Goal: Task Accomplishment & Management: Manage account settings

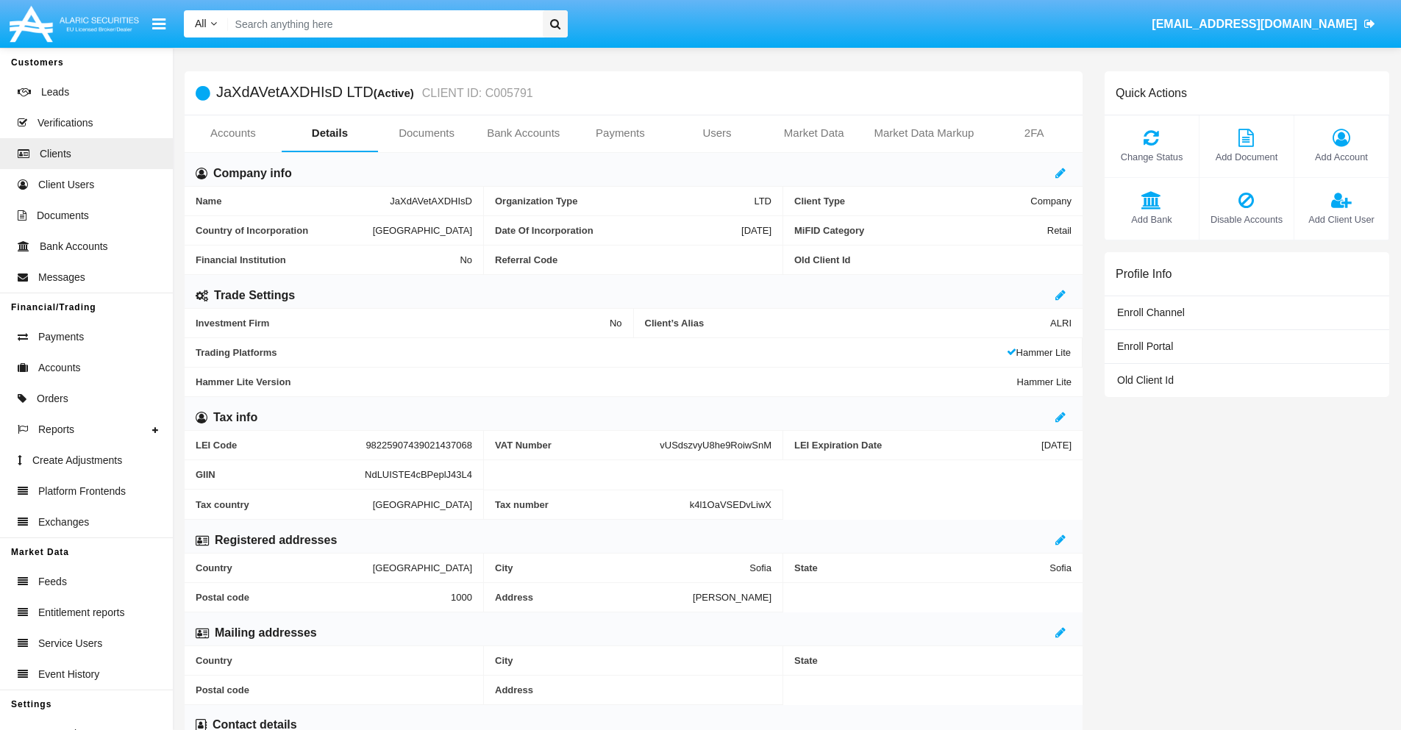
click at [717, 133] on link "Users" at bounding box center [717, 132] width 97 height 35
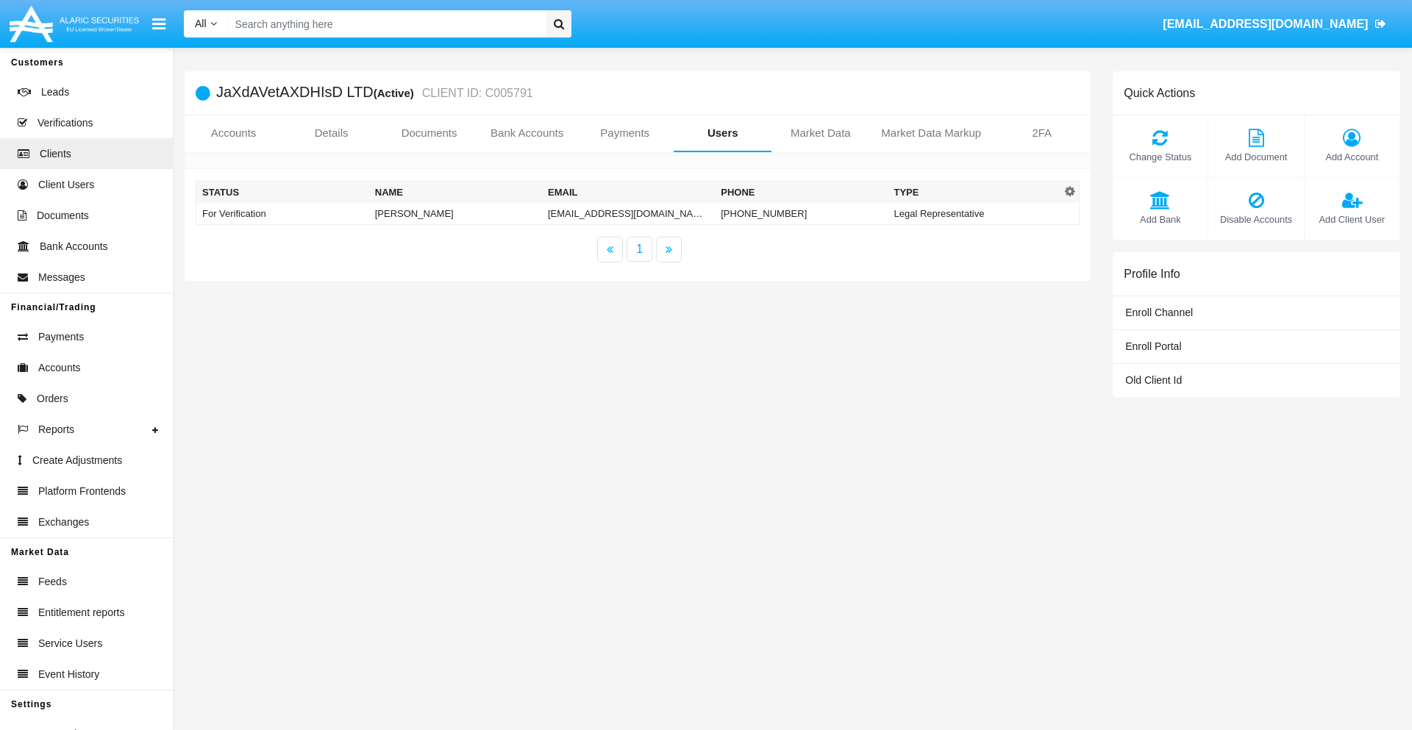
click at [628, 213] on td "[EMAIL_ADDRESS][DOMAIN_NAME]" at bounding box center [628, 214] width 173 height 22
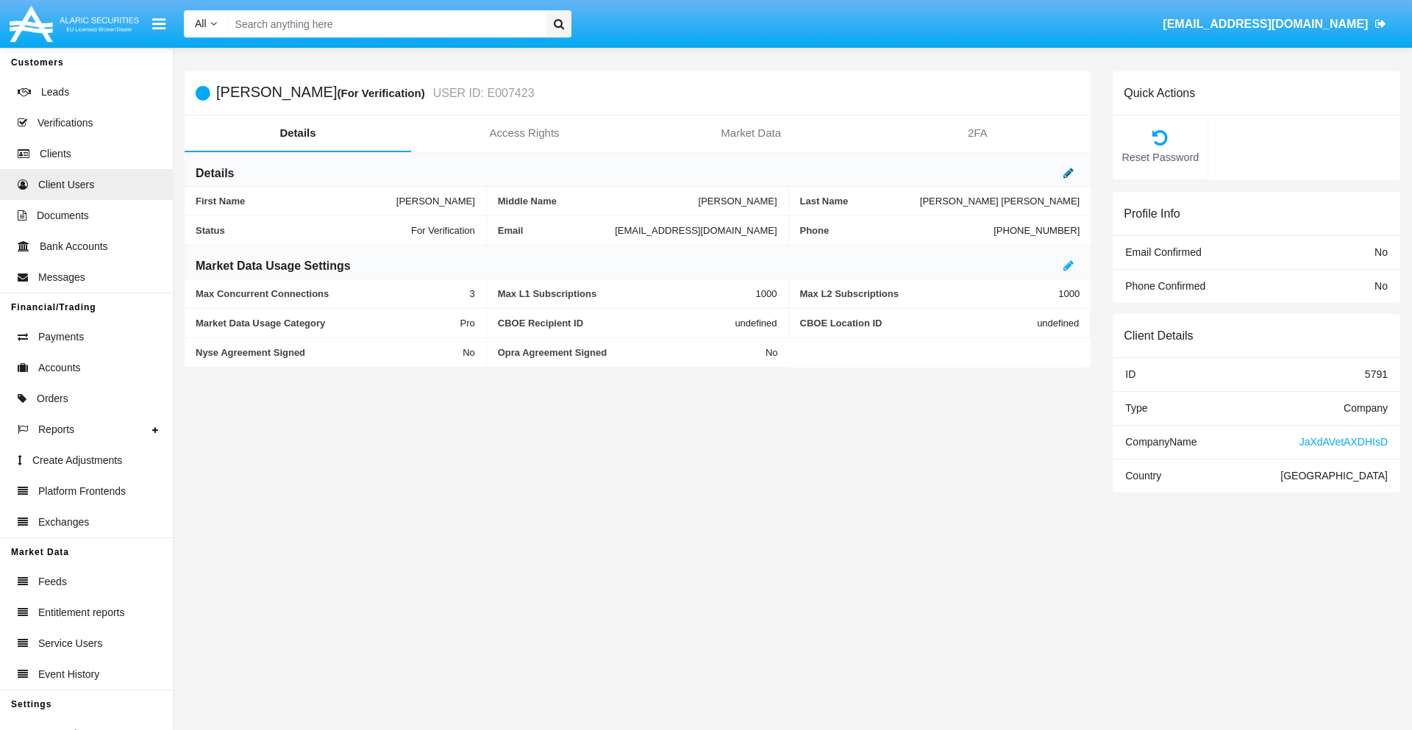
click at [1069, 173] on icon at bounding box center [1068, 173] width 10 height 12
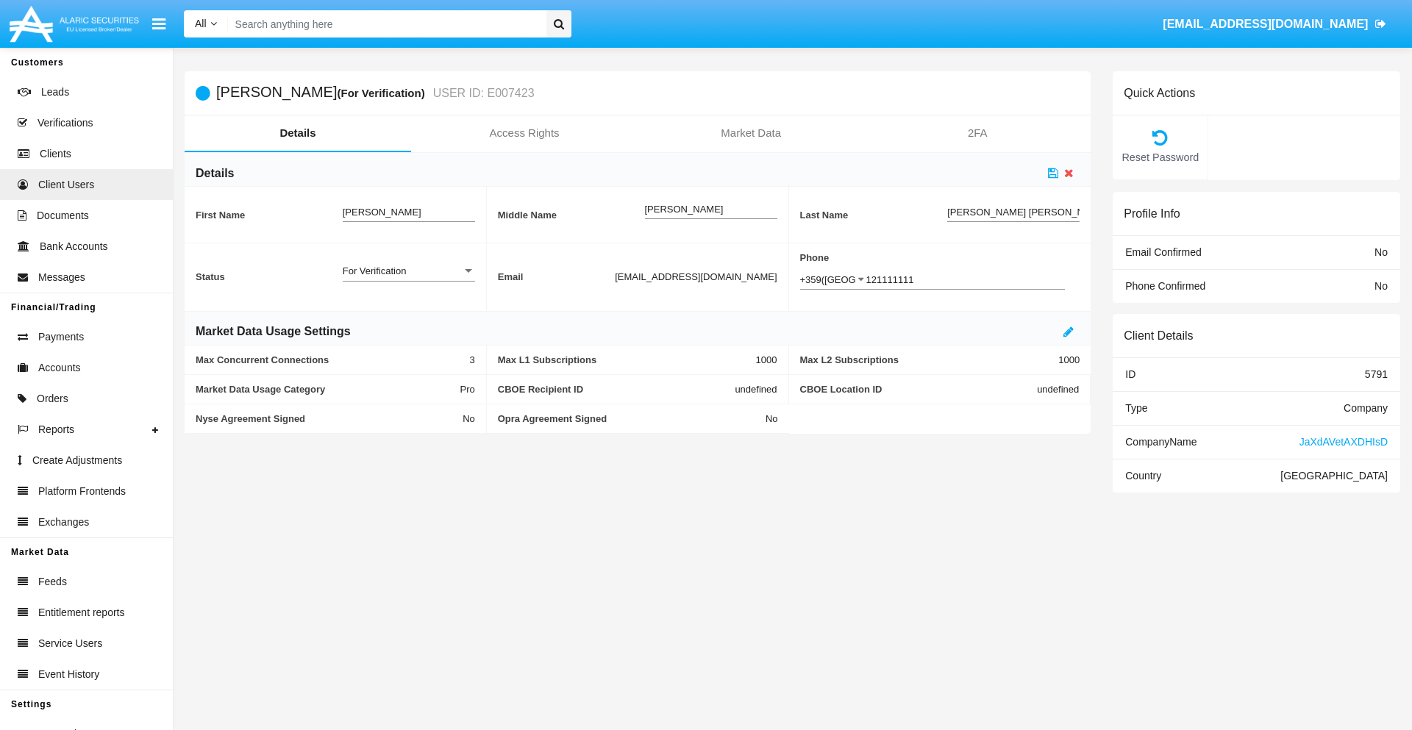
click at [408, 271] on div "For Verification" at bounding box center [402, 271] width 119 height 13
click at [408, 279] on span "Verified" at bounding box center [409, 279] width 132 height 29
click at [1053, 173] on icon at bounding box center [1053, 173] width 10 height 12
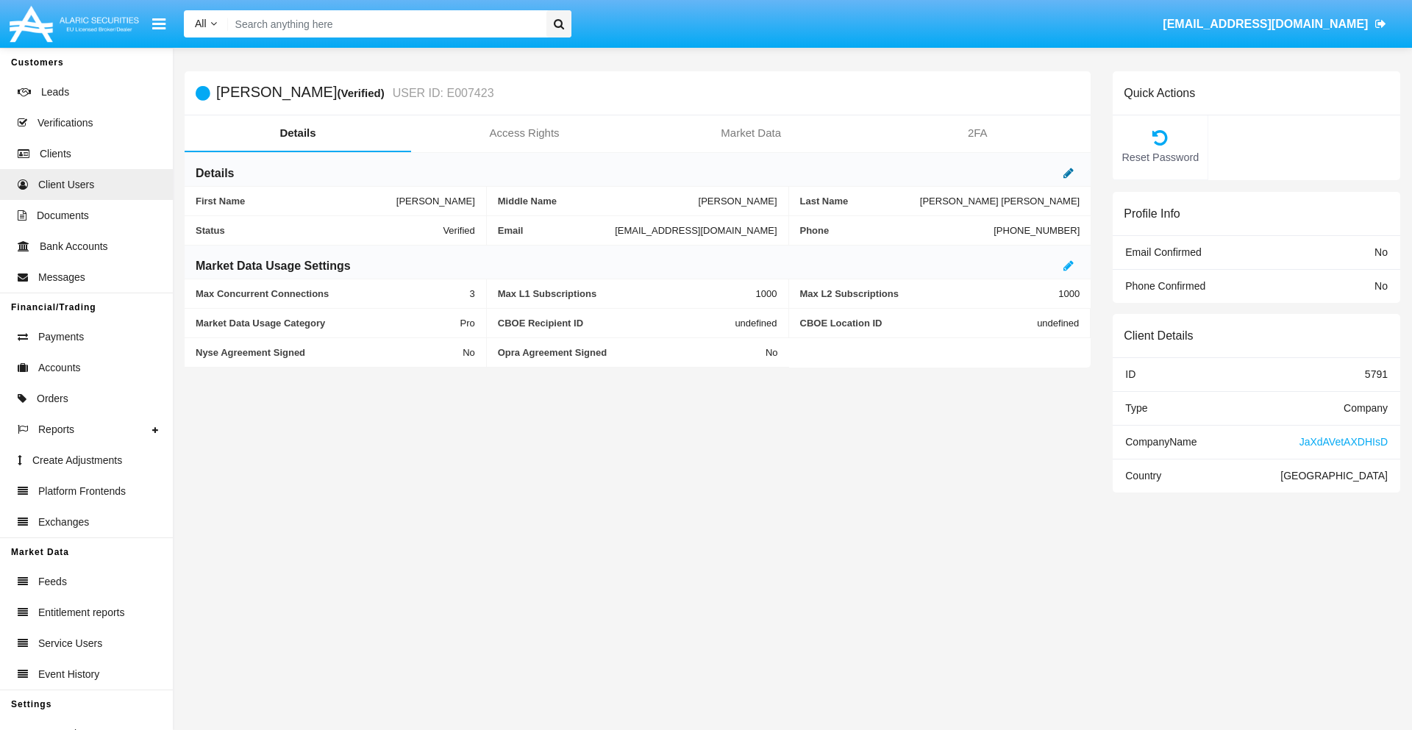
click at [1069, 173] on icon at bounding box center [1068, 173] width 10 height 12
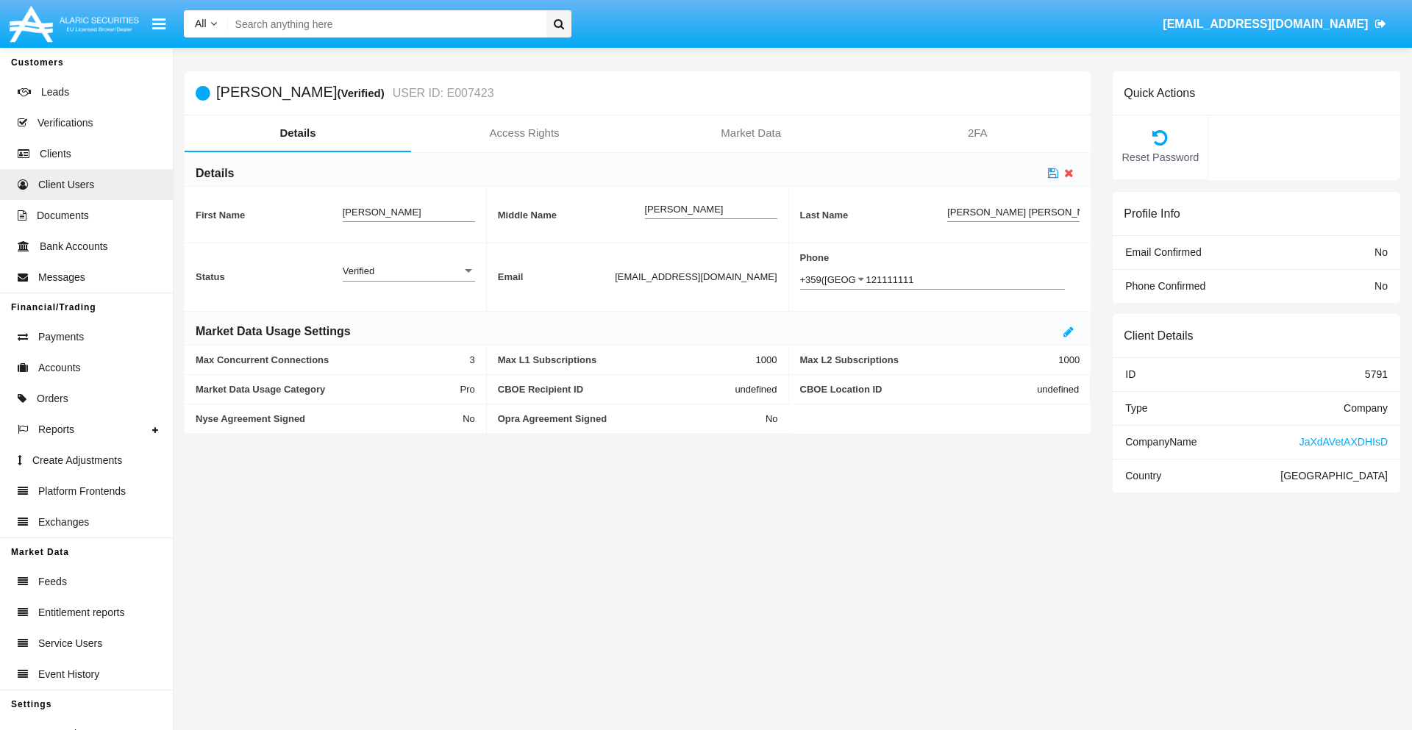
click at [408, 271] on div "Verified" at bounding box center [402, 271] width 119 height 13
click at [408, 279] on span "Active" at bounding box center [409, 279] width 132 height 29
click at [1053, 173] on icon at bounding box center [1053, 173] width 10 height 12
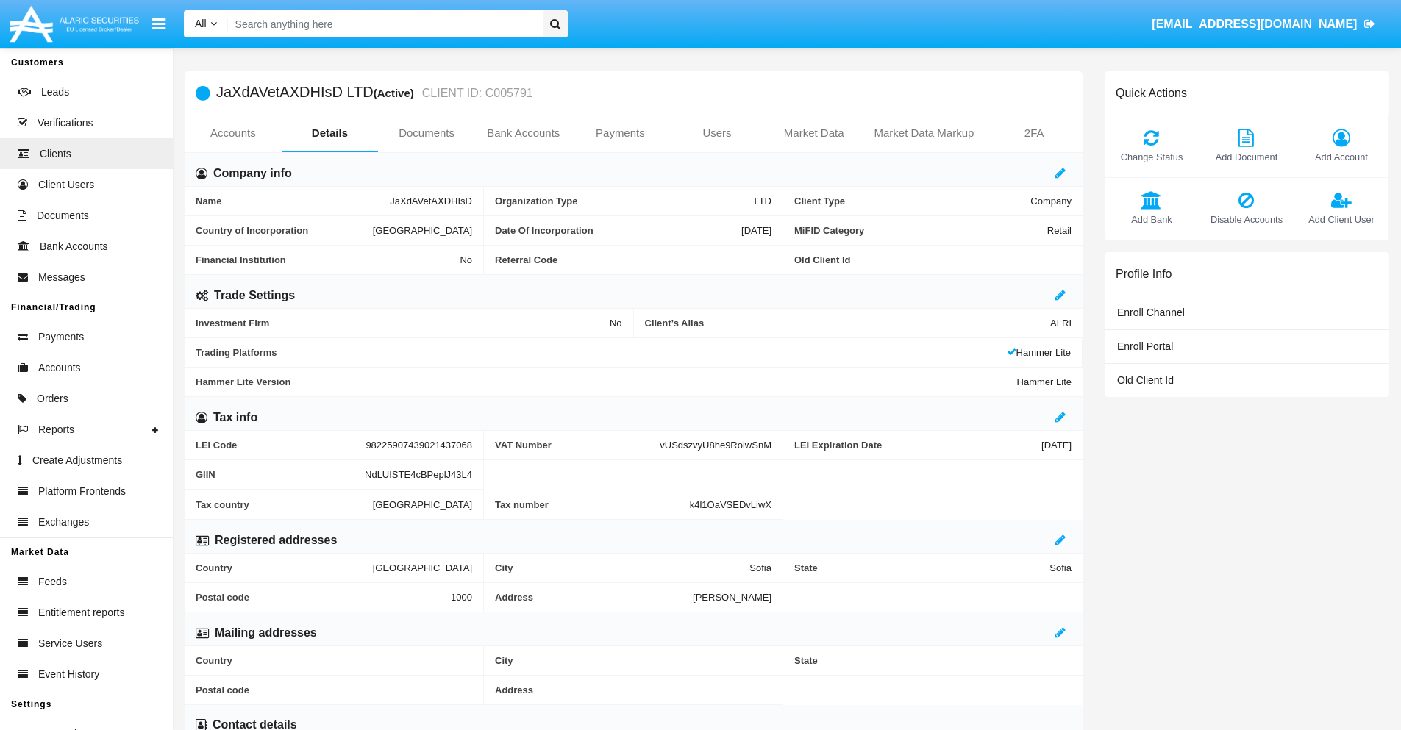
click at [1341, 219] on span "Add Client User" at bounding box center [1341, 220] width 79 height 14
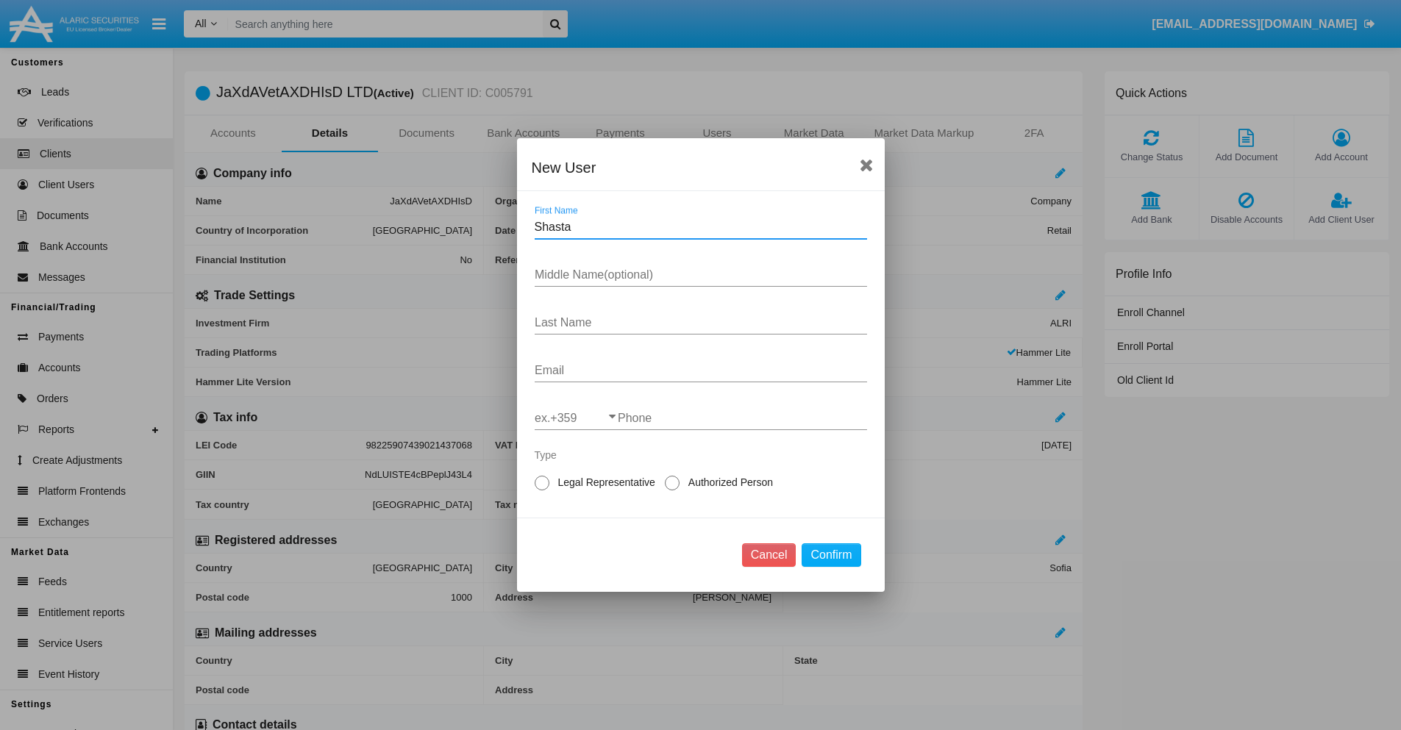
type input "Shasta"
type input "Kaylene"
type input "Hauck"
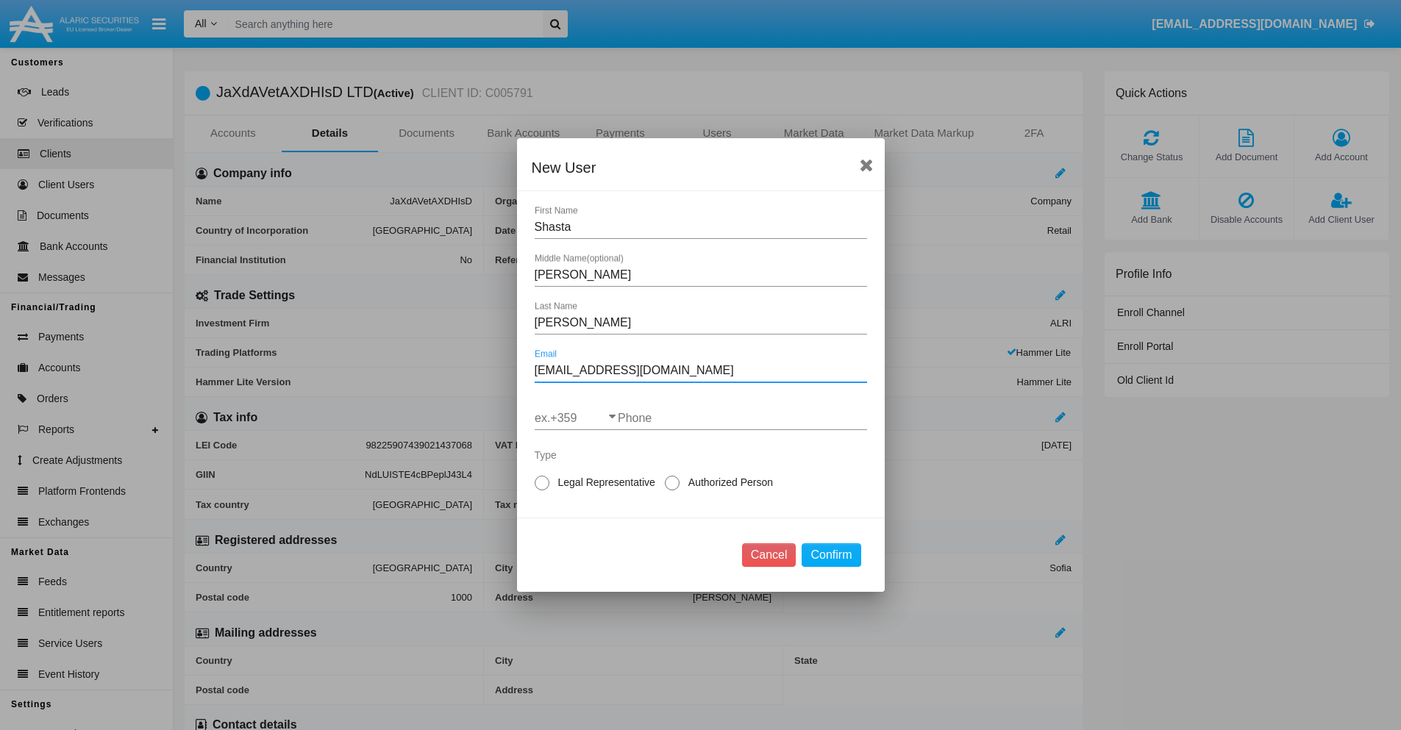
type input "[EMAIL_ADDRESS][DOMAIN_NAME]"
click at [576, 418] on input "ex.+359" at bounding box center [576, 418] width 83 height 13
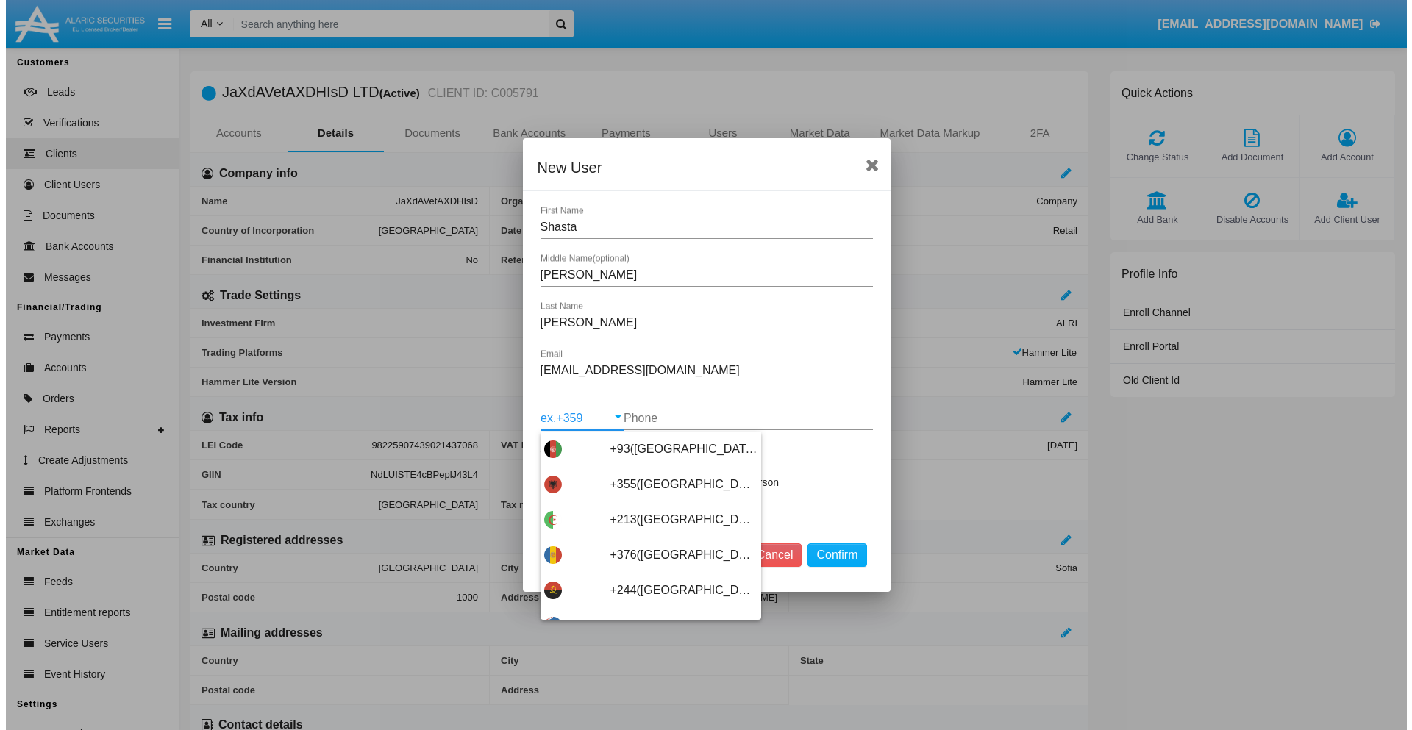
scroll to position [7825, 0]
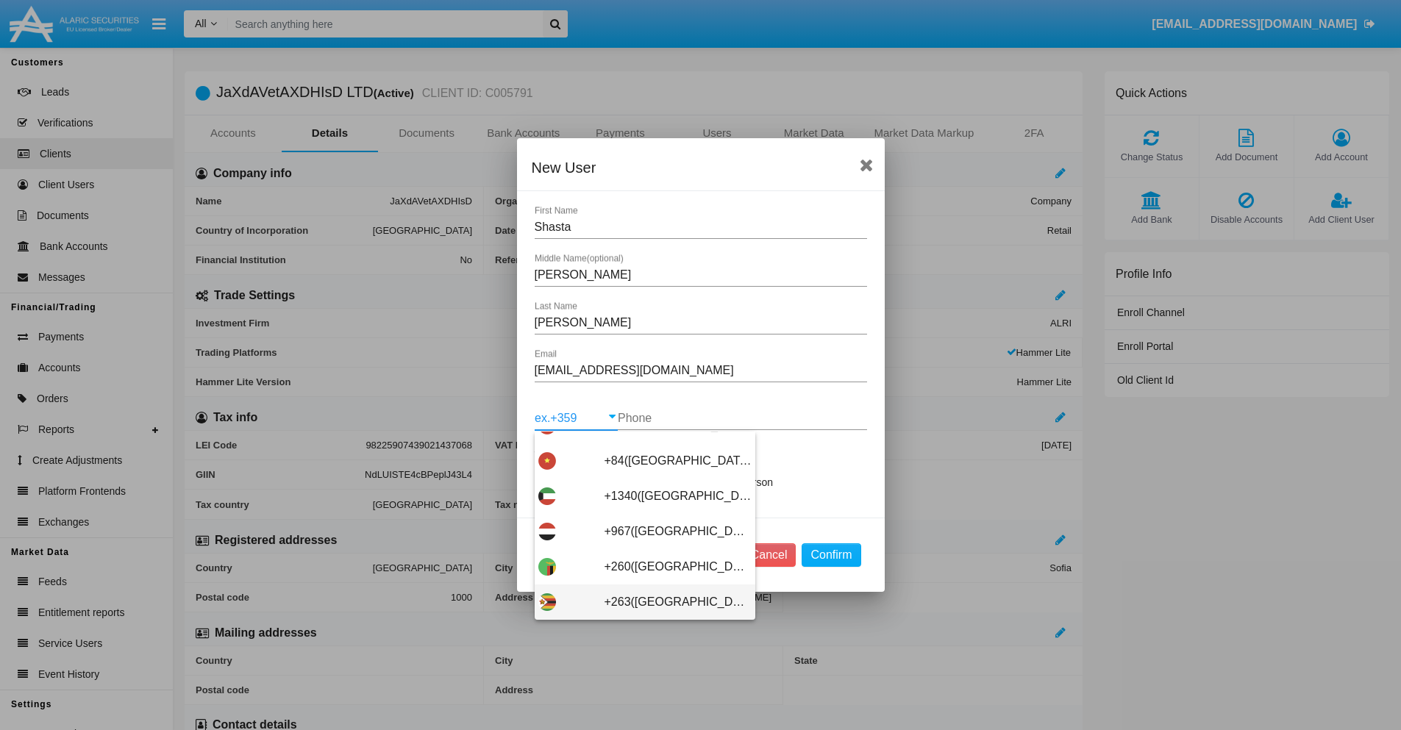
click at [639, 602] on span "+263([GEOGRAPHIC_DATA])" at bounding box center [678, 602] width 147 height 35
type input "+263([GEOGRAPHIC_DATA])"
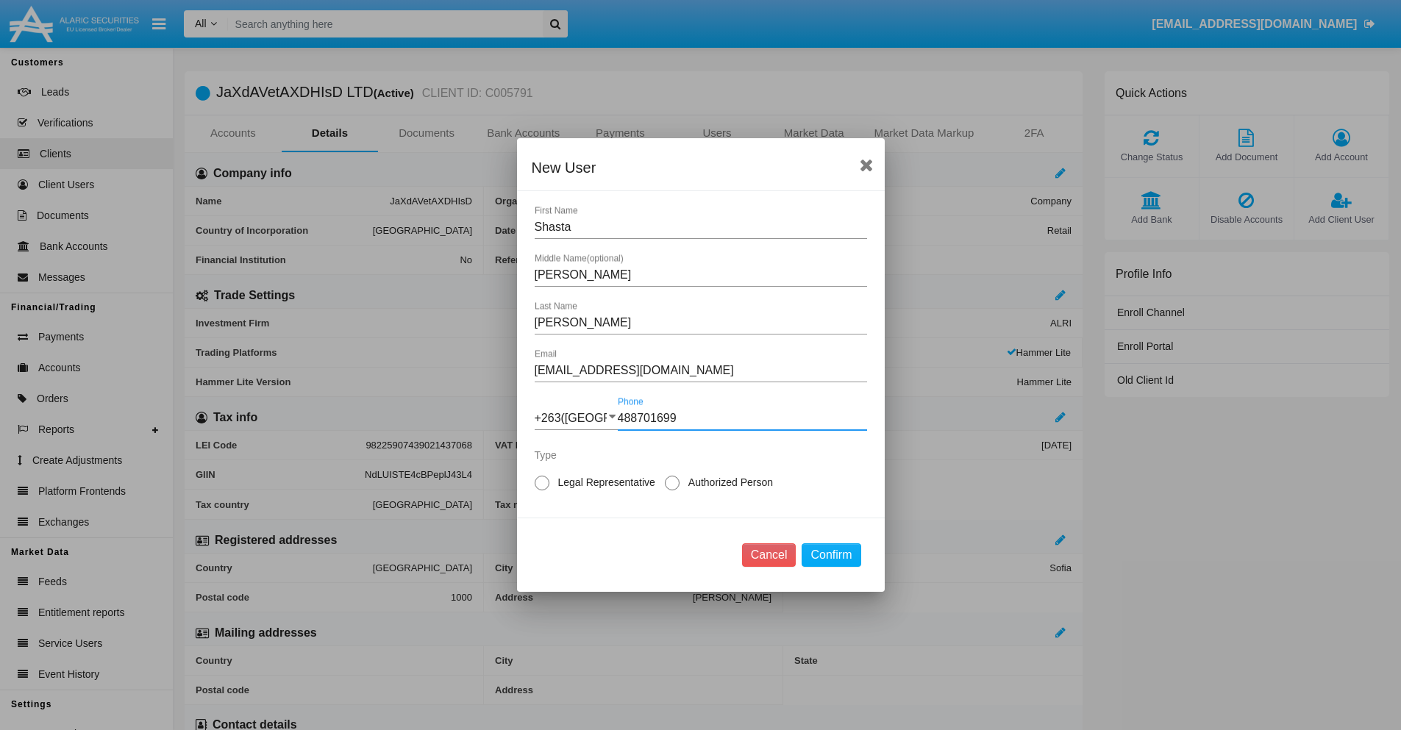
type input "488701699"
click at [727, 482] on span "Authorized Person" at bounding box center [728, 482] width 97 height 15
click at [672, 491] on input "Authorized Person" at bounding box center [671, 491] width 1 height 1
radio input "true"
click at [831, 555] on button "Confirm" at bounding box center [831, 556] width 59 height 24
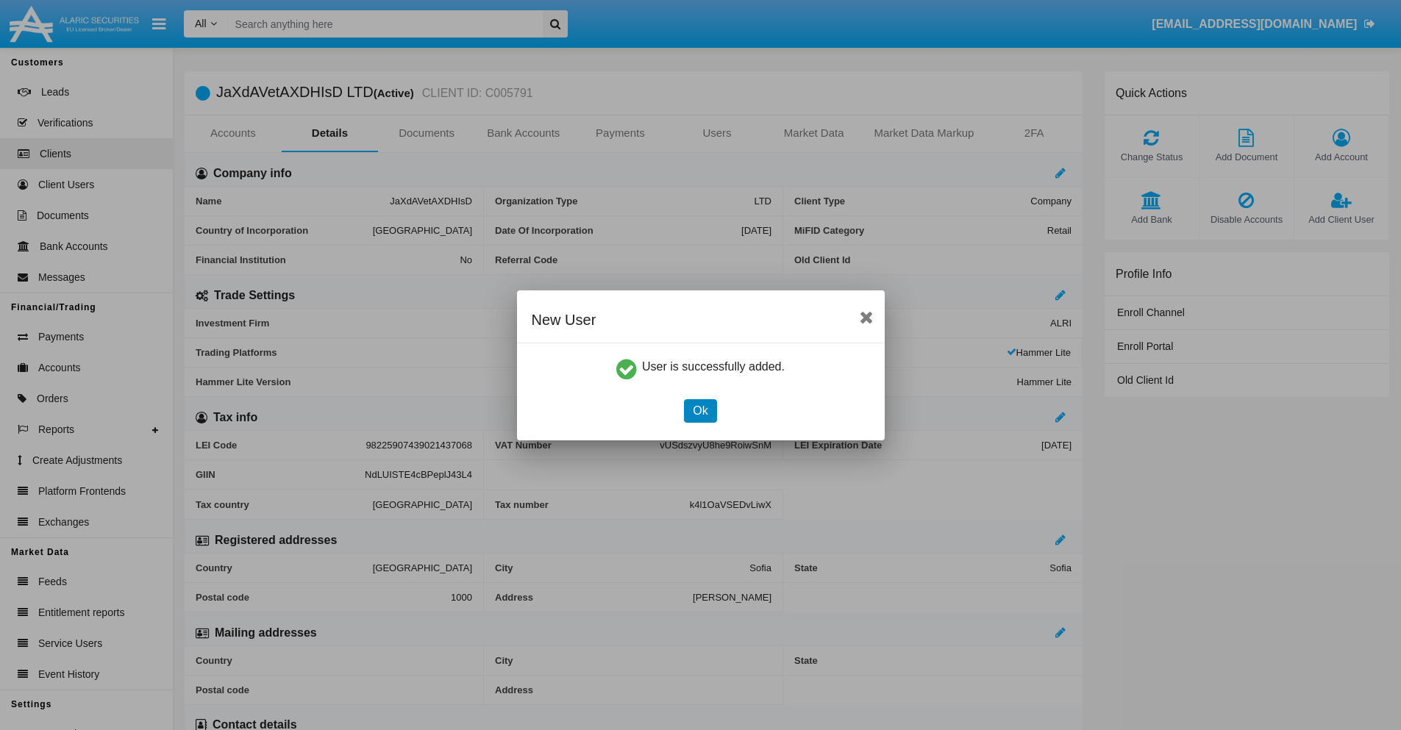
click at [700, 410] on button "Ok" at bounding box center [700, 411] width 32 height 24
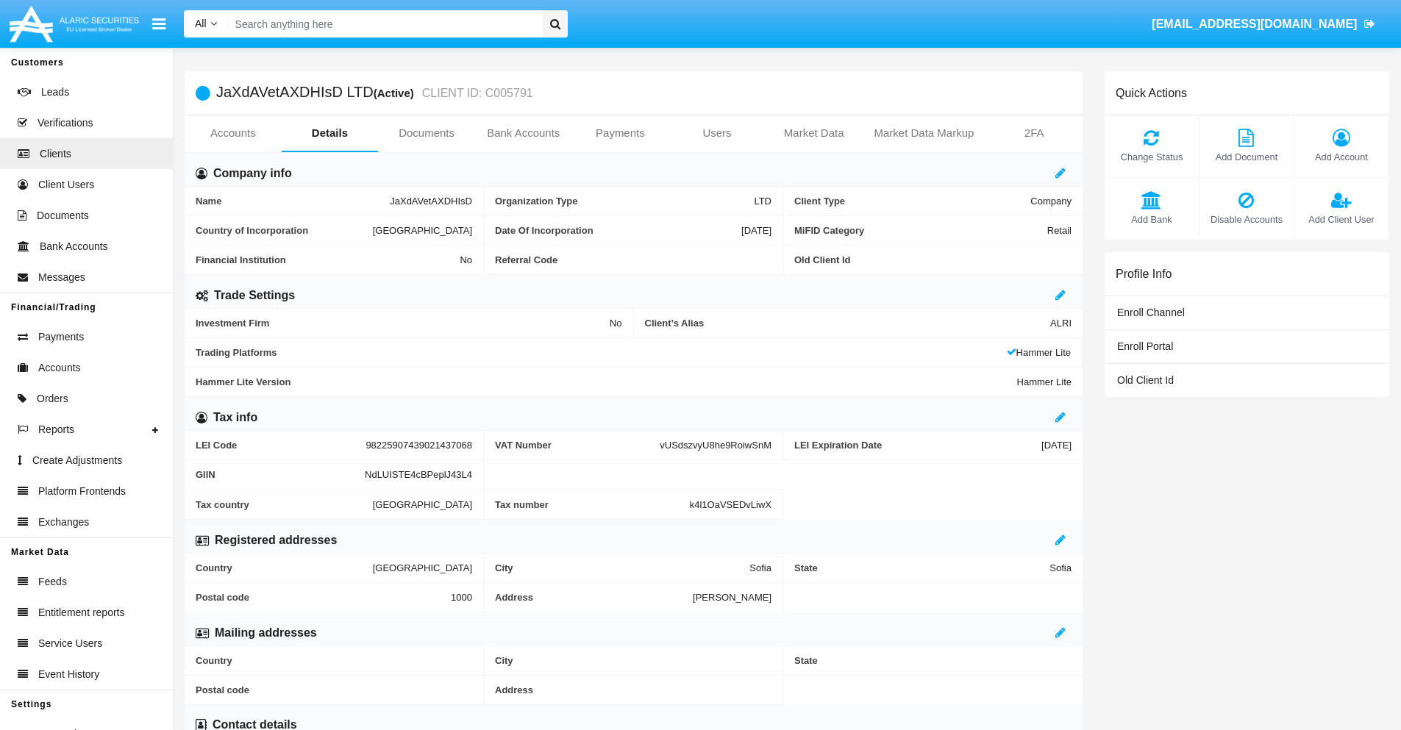
click at [1341, 219] on span "Add Client User" at bounding box center [1341, 220] width 79 height 14
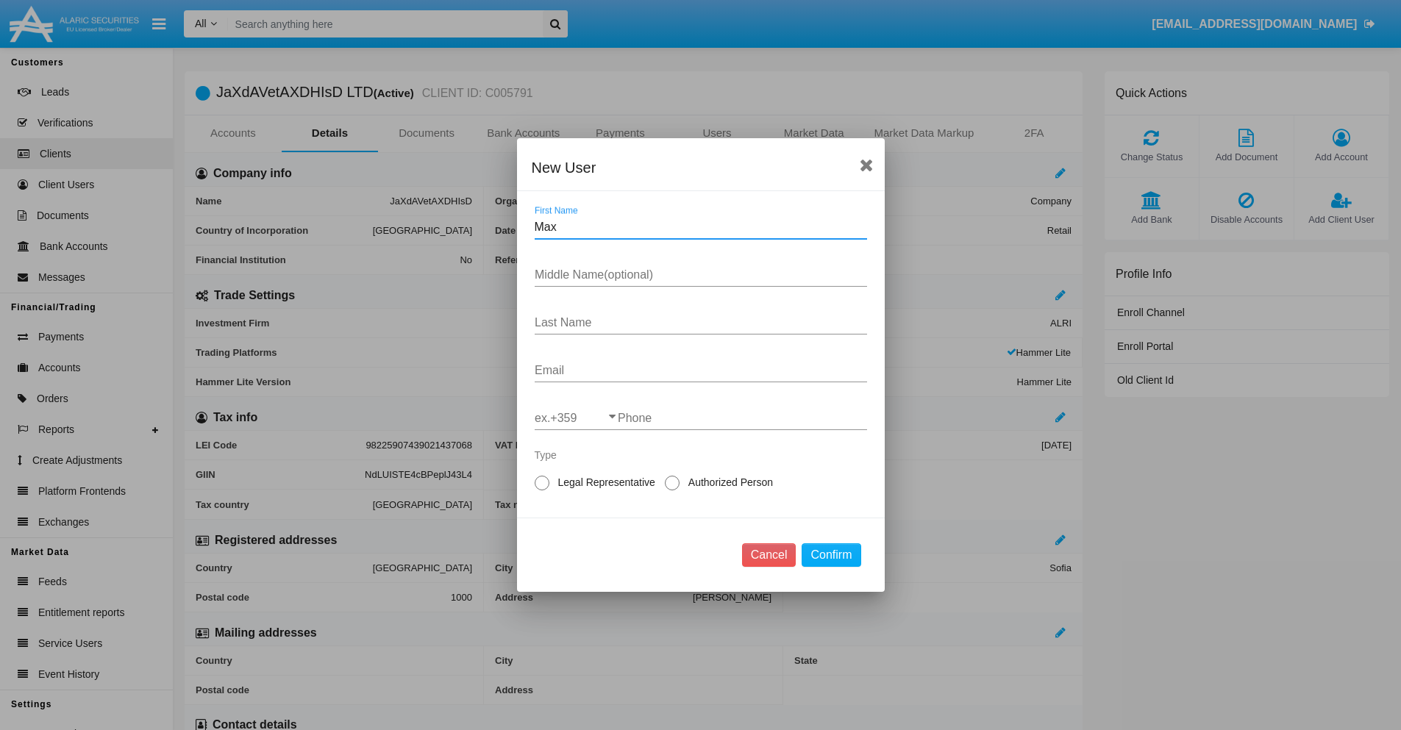
type input "Max"
type input "Fabian"
type input "Hagenes"
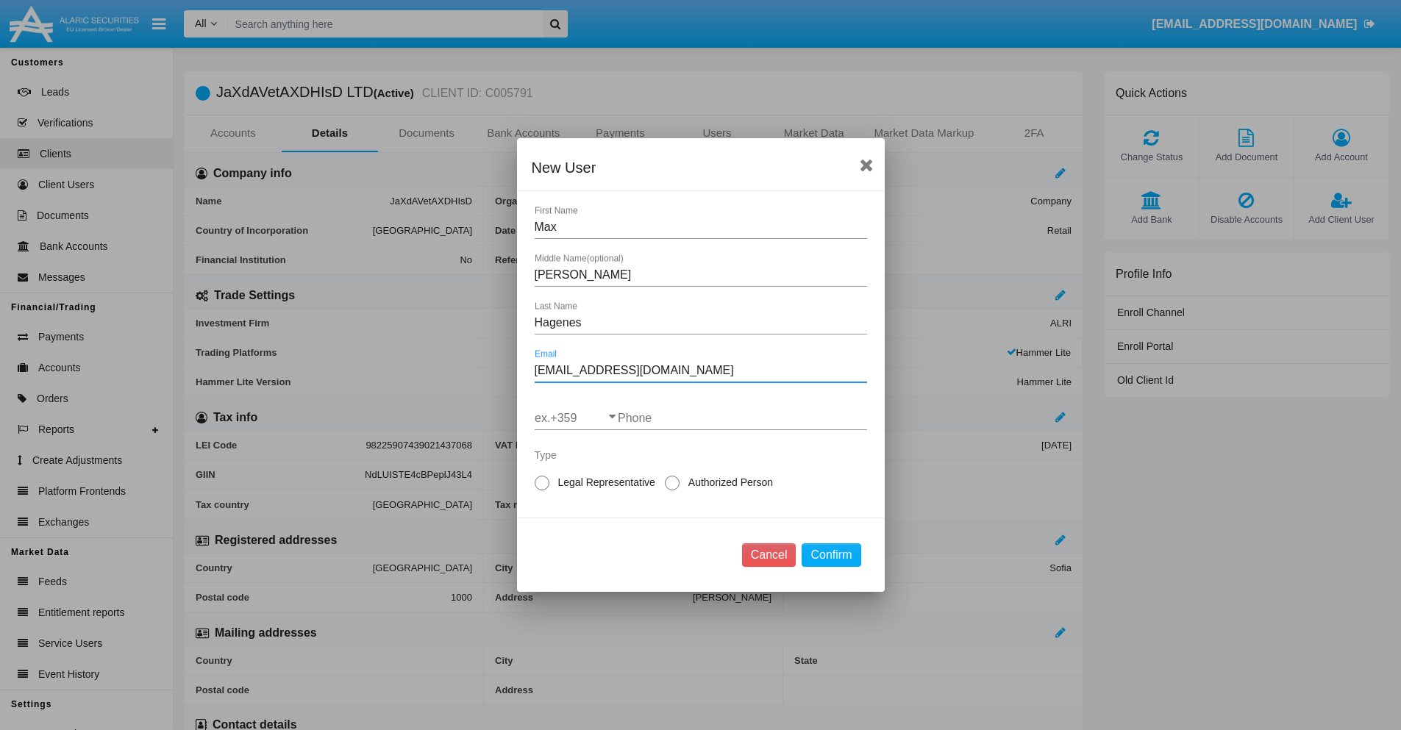
type input "[EMAIL_ADDRESS][DOMAIN_NAME]"
click at [576, 418] on input "ex.+359" at bounding box center [576, 418] width 83 height 13
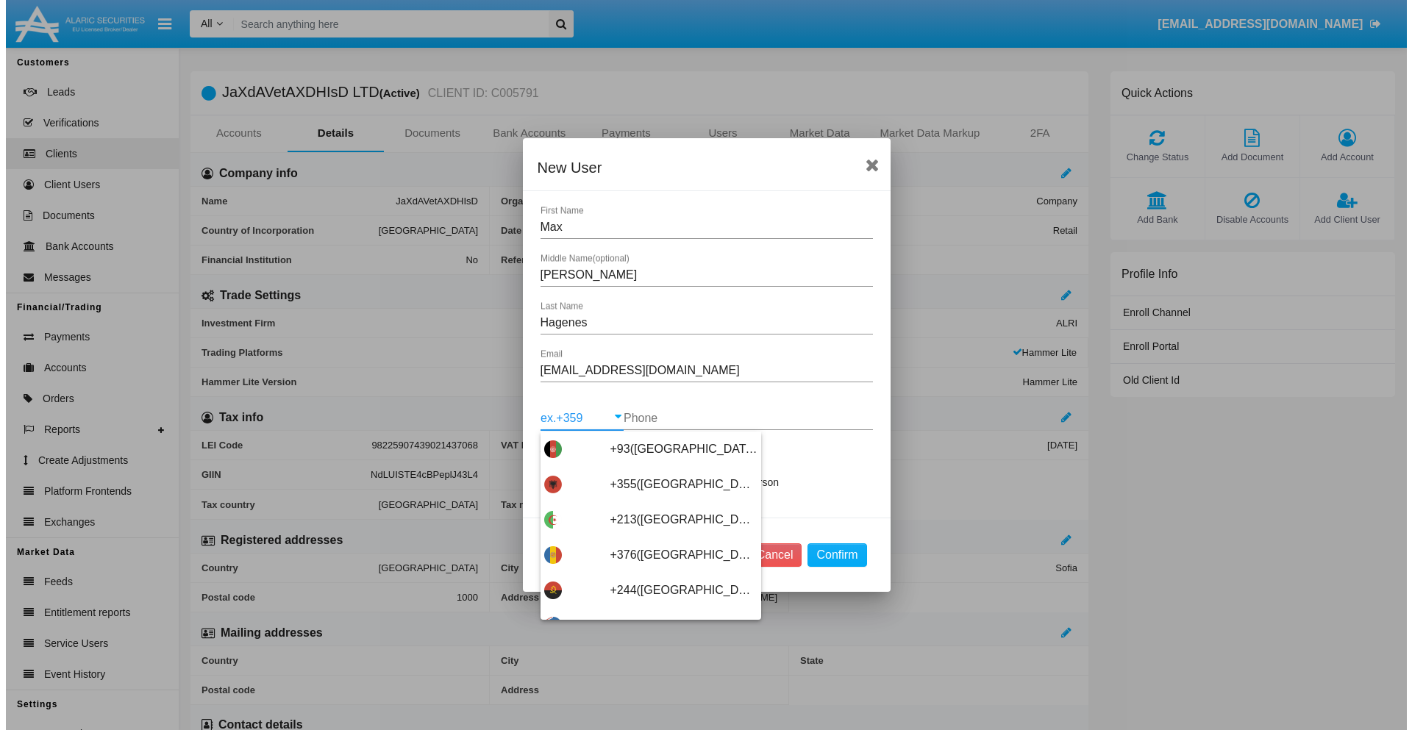
scroll to position [7825, 0]
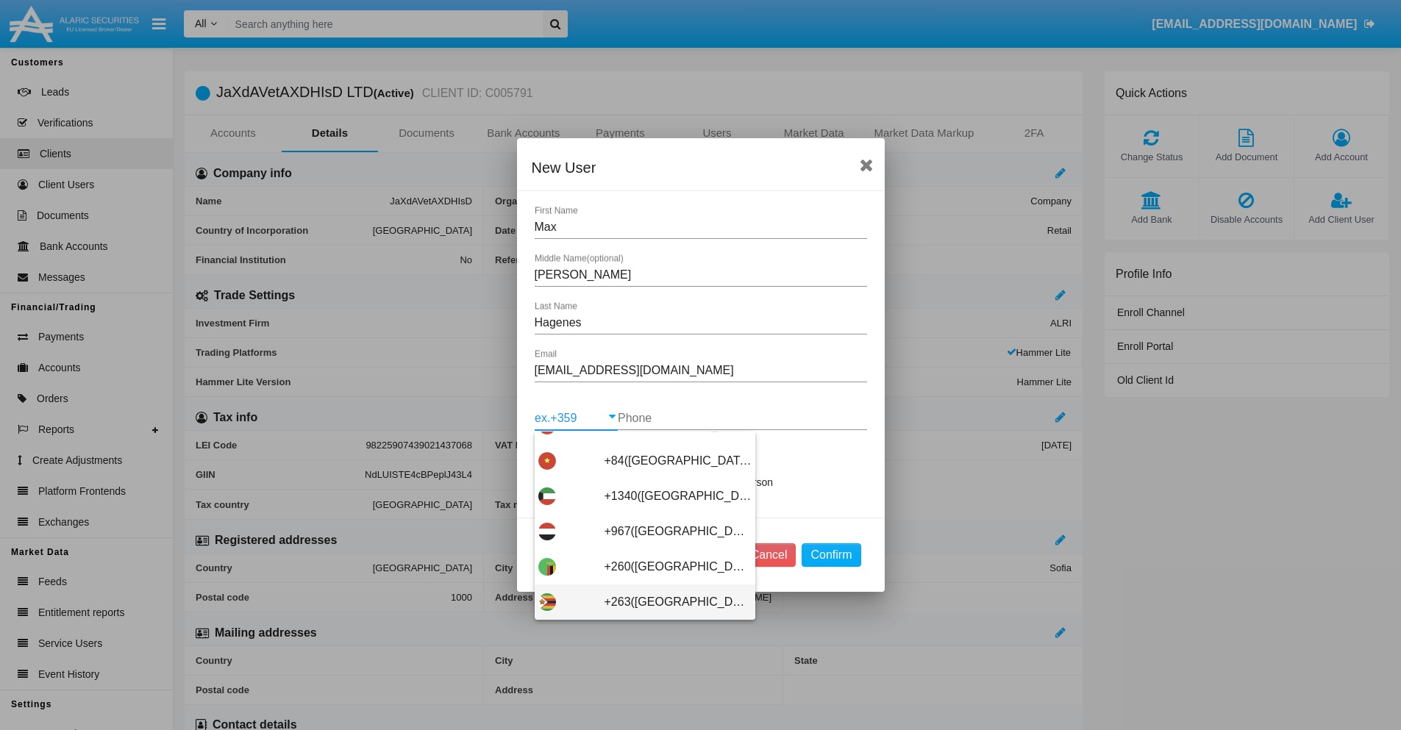
click at [639, 602] on span "+263(Zimbabwe)" at bounding box center [678, 602] width 147 height 35
type input "+263(Zimbabwe)"
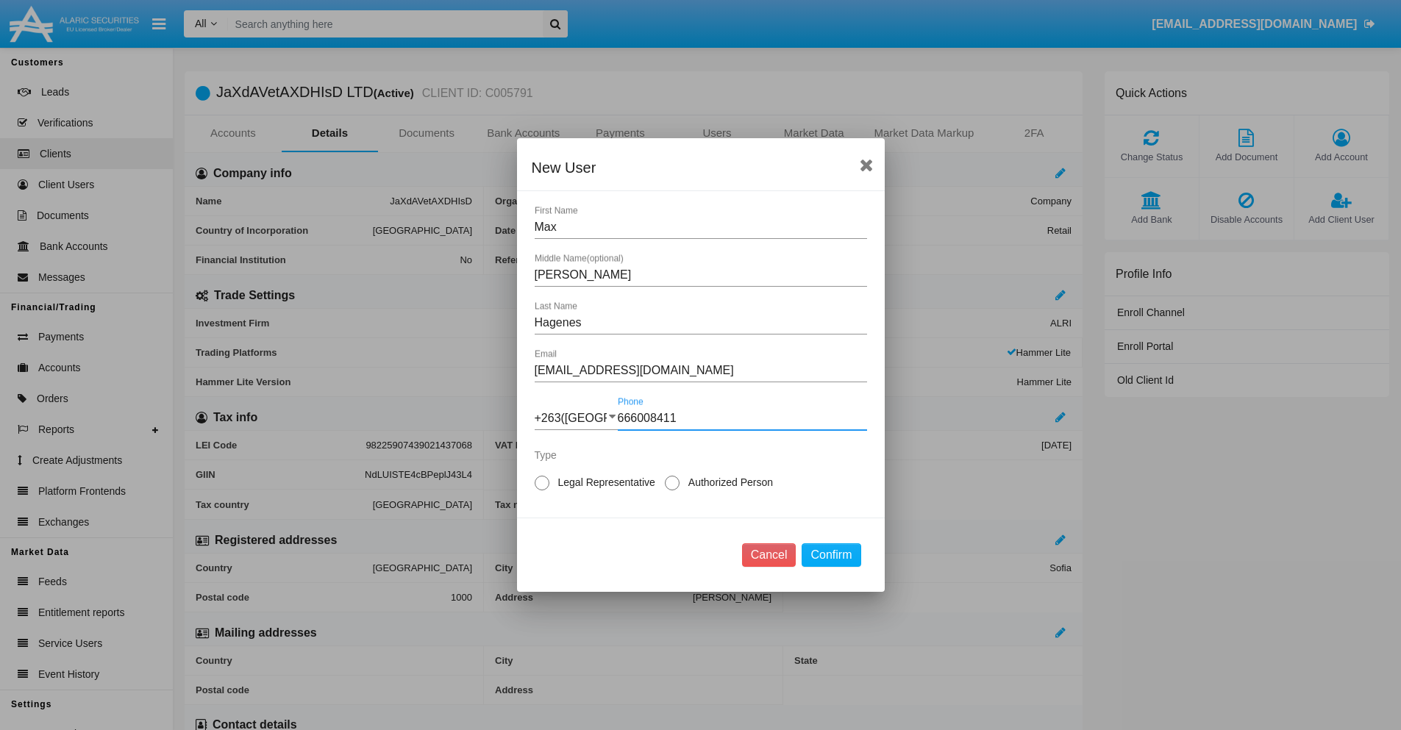
type input "666008411"
click at [604, 482] on span "Legal Representative" at bounding box center [604, 482] width 110 height 15
click at [542, 491] on input "Legal Representative" at bounding box center [541, 491] width 1 height 1
radio input "true"
click at [831, 555] on button "Confirm" at bounding box center [831, 556] width 59 height 24
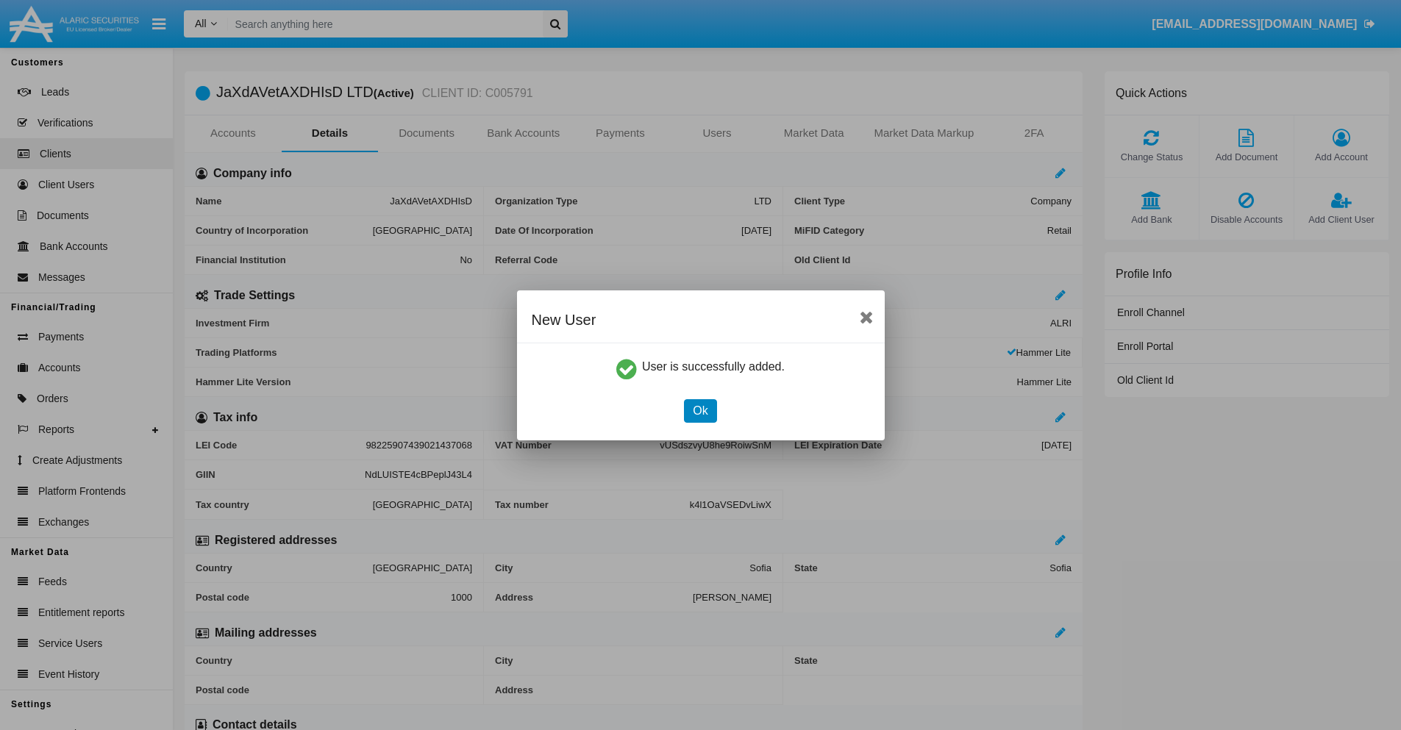
click at [700, 410] on button "Ok" at bounding box center [700, 411] width 32 height 24
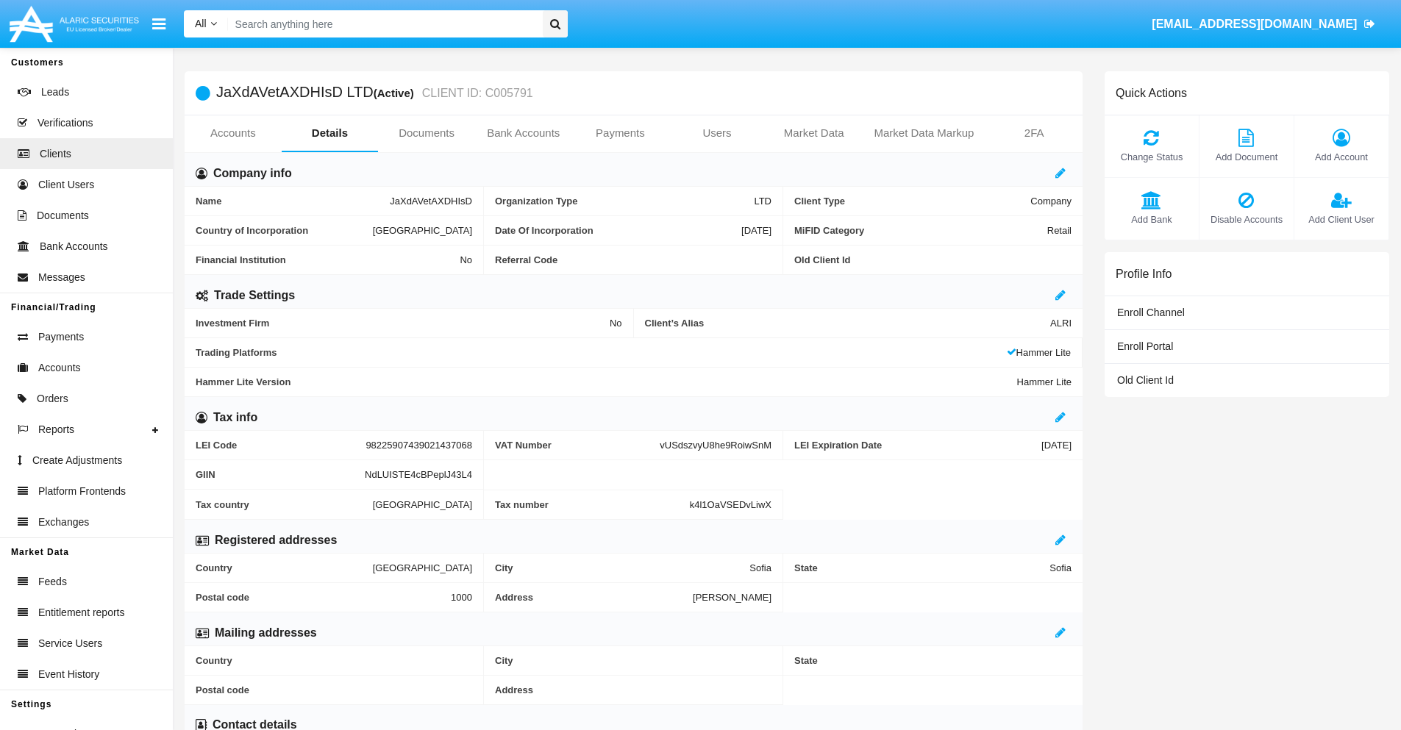
click at [717, 133] on link "Users" at bounding box center [717, 132] width 97 height 35
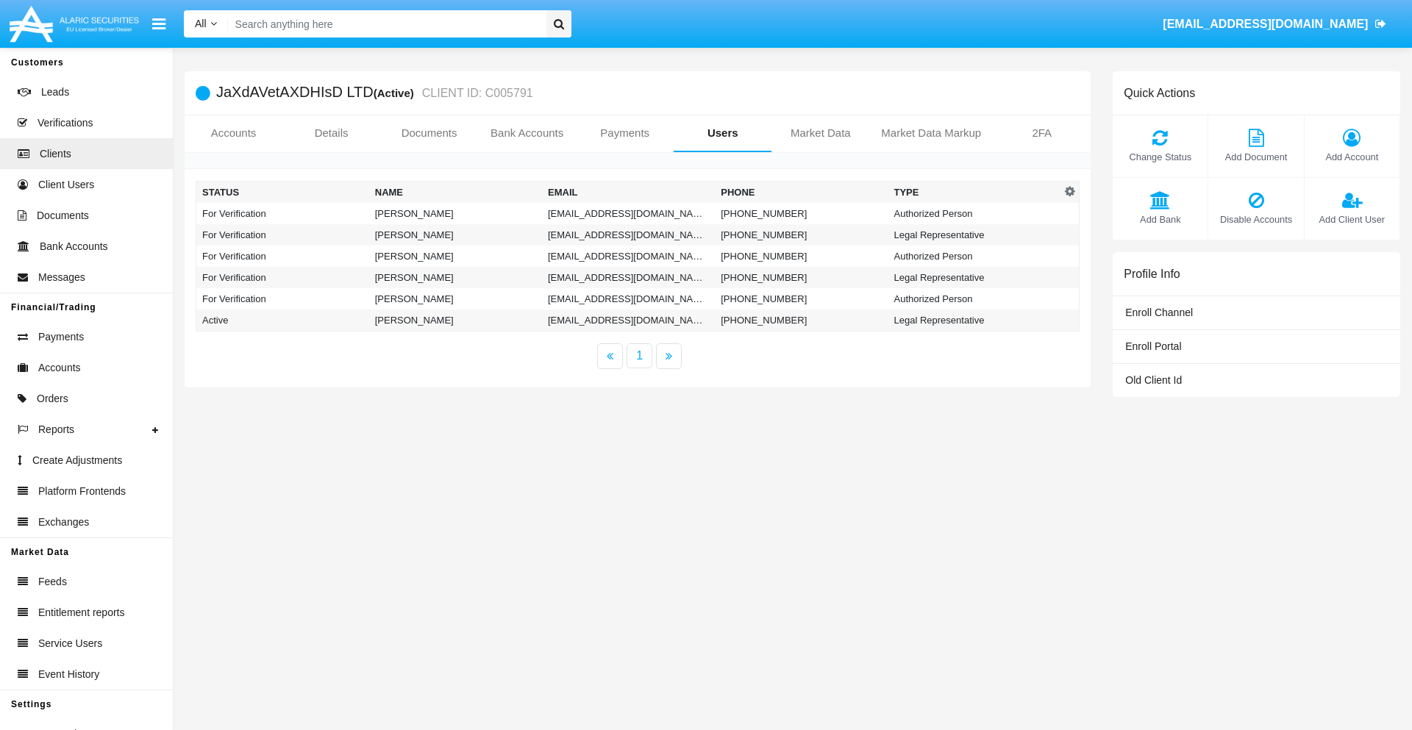
click at [628, 213] on td "[EMAIL_ADDRESS][DOMAIN_NAME]" at bounding box center [628, 213] width 173 height 21
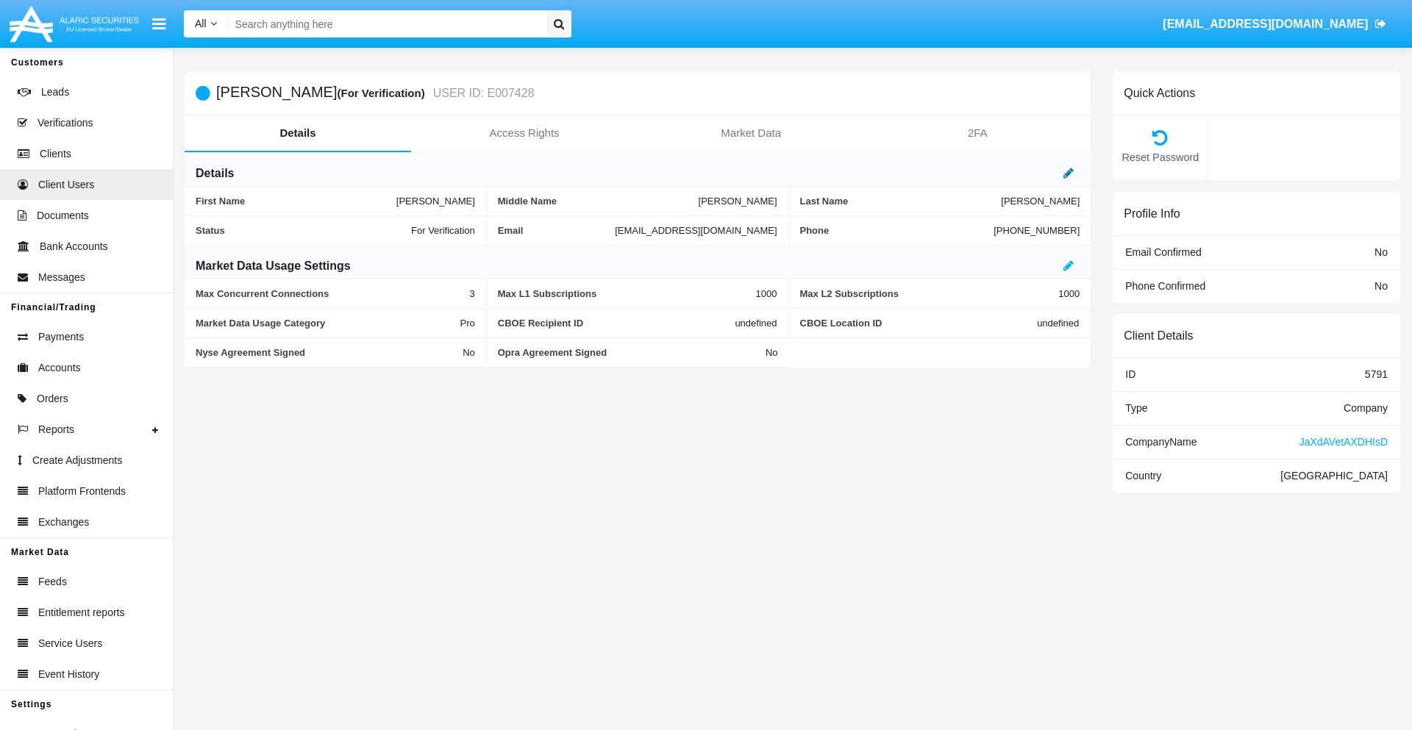
click at [1069, 173] on icon at bounding box center [1068, 173] width 10 height 12
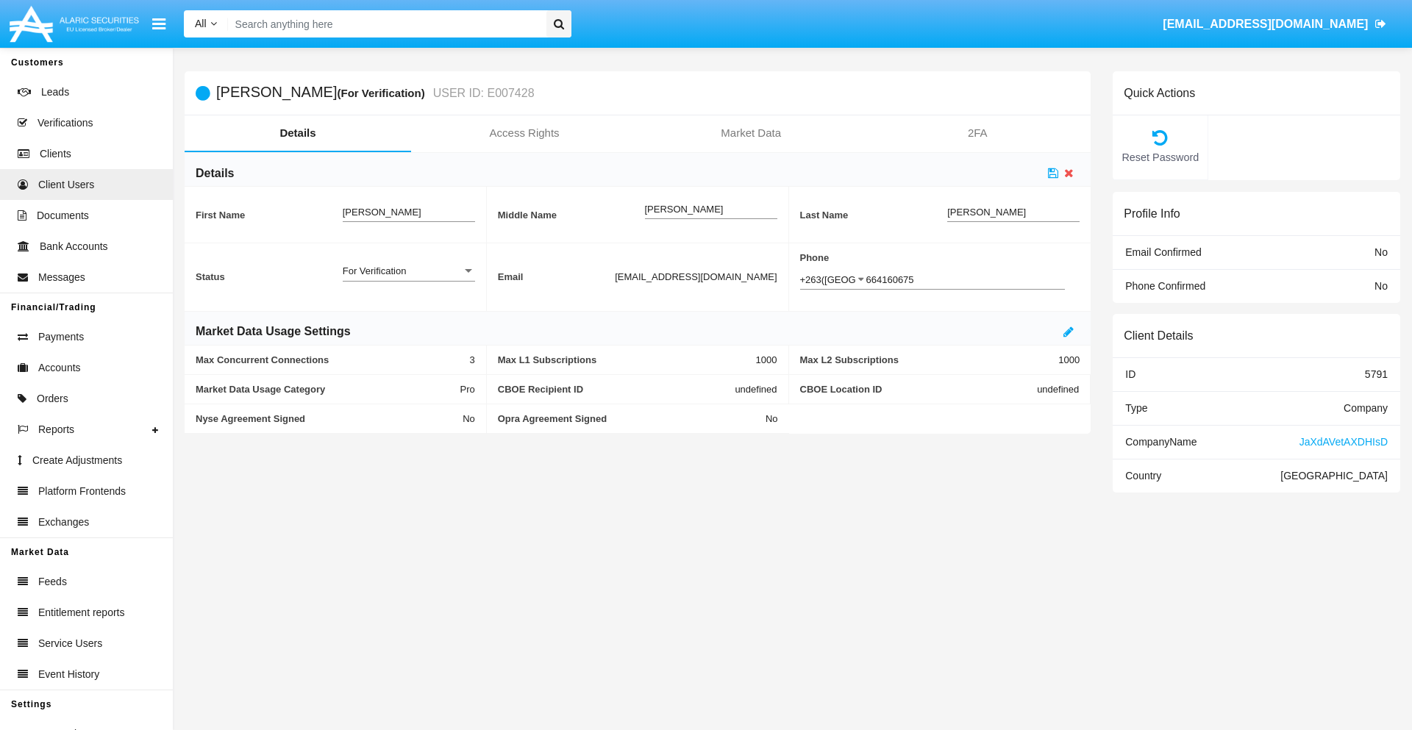
click at [408, 271] on div "For Verification" at bounding box center [402, 271] width 119 height 13
click at [408, 279] on span "Verified" at bounding box center [409, 279] width 132 height 29
click at [1053, 173] on icon at bounding box center [1053, 173] width 10 height 12
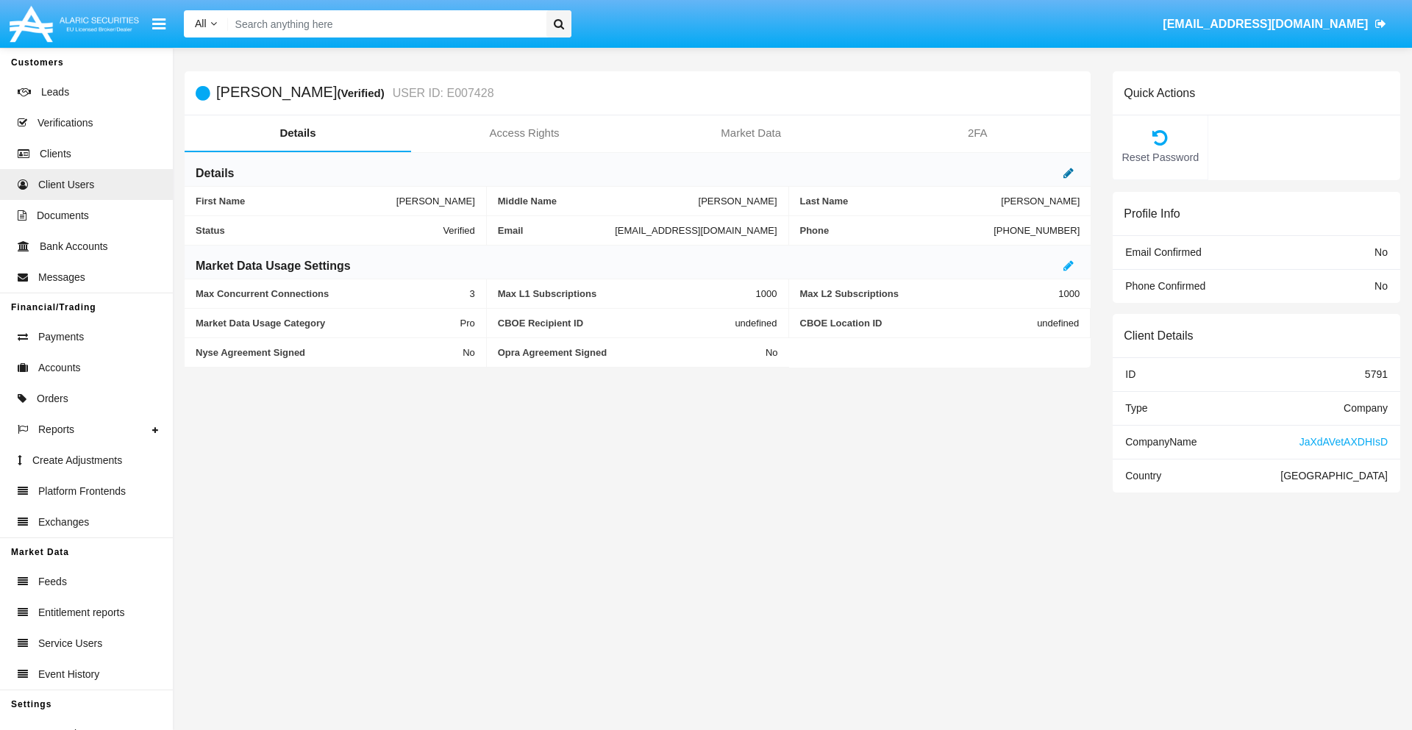
click at [1069, 173] on icon at bounding box center [1068, 173] width 10 height 12
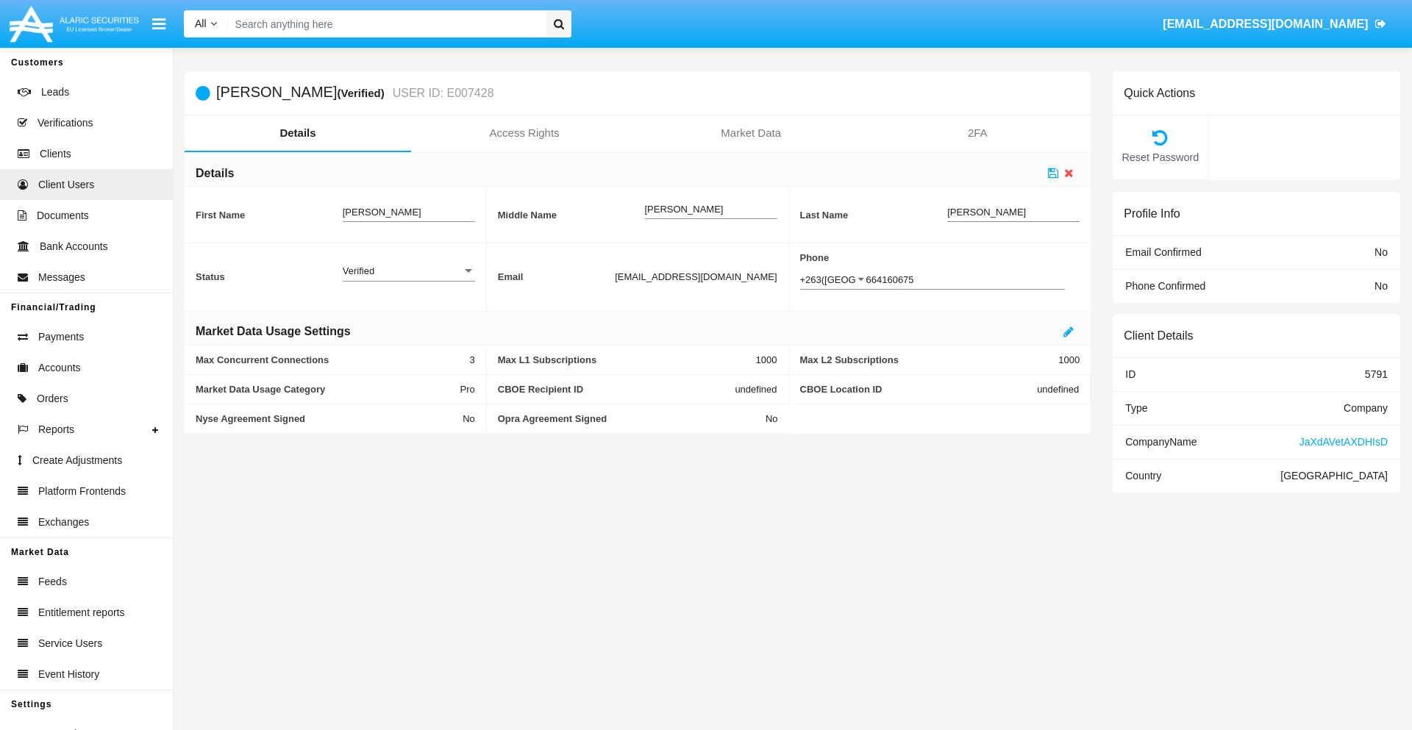
click at [408, 271] on div "Verified" at bounding box center [402, 271] width 119 height 13
click at [408, 279] on span "Active" at bounding box center [409, 279] width 132 height 29
click at [1053, 173] on icon at bounding box center [1053, 173] width 10 height 12
